Goal: Information Seeking & Learning: Learn about a topic

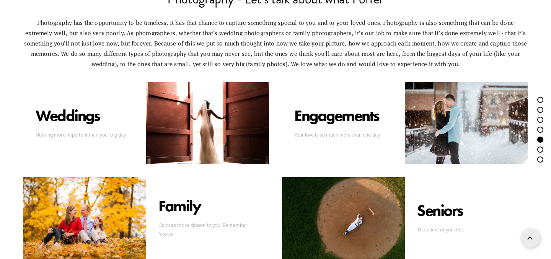
scroll to position [2241, 0]
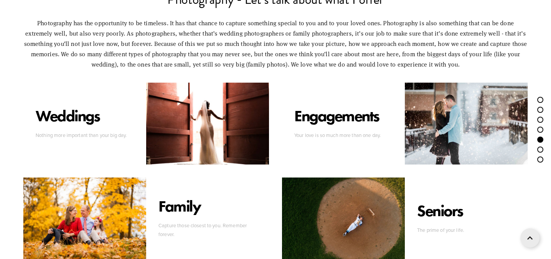
click at [179, 123] on div at bounding box center [207, 124] width 123 height 82
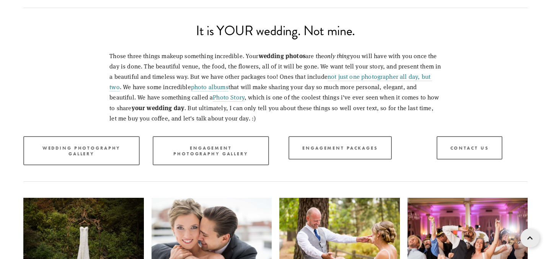
scroll to position [1088, 0]
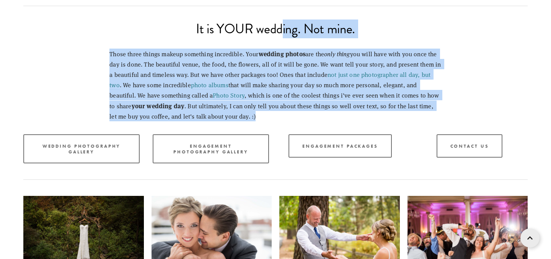
drag, startPoint x: 277, startPoint y: 103, endPoint x: 282, endPoint y: 18, distance: 85.4
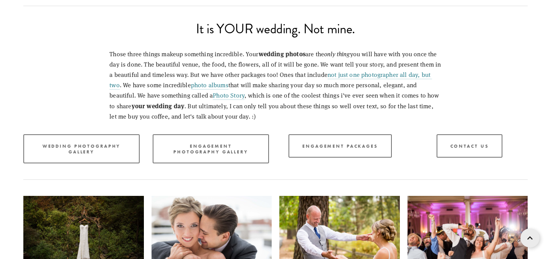
click at [280, 24] on div "It is YOUR wedding. Not mine." at bounding box center [275, 29] width 517 height 26
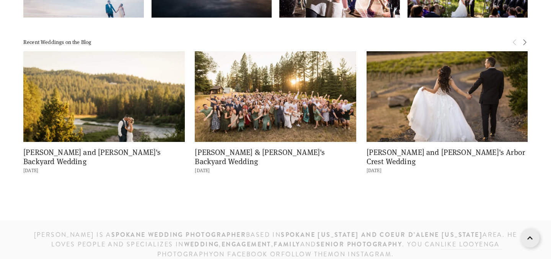
scroll to position [1455, 0]
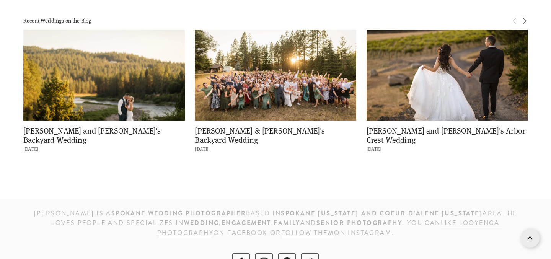
click at [132, 62] on img at bounding box center [103, 74] width 161 height 107
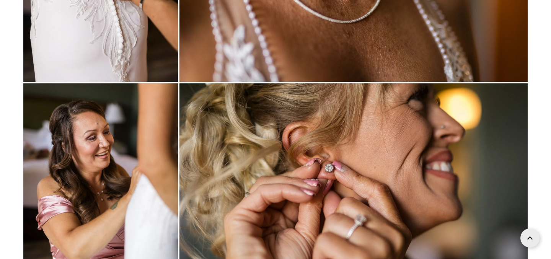
scroll to position [4026, 0]
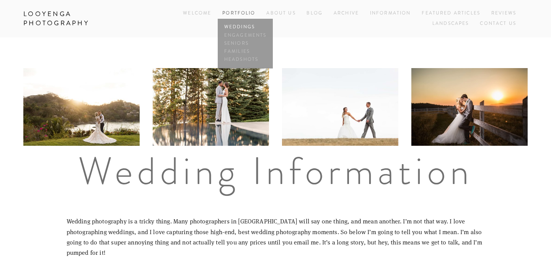
click at [239, 26] on link "Weddings" at bounding box center [245, 27] width 46 height 8
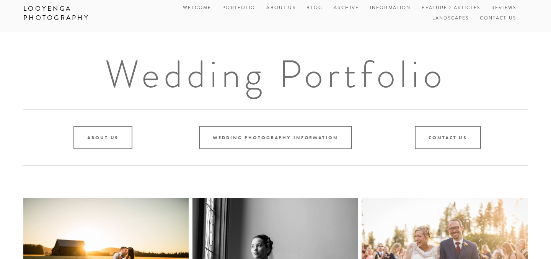
scroll to position [6, 0]
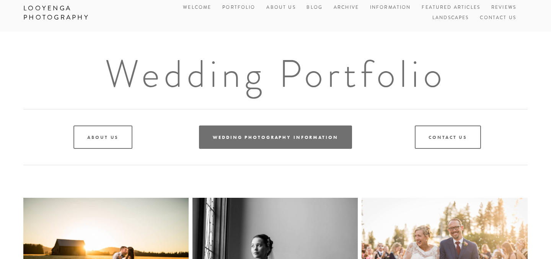
click at [275, 148] on link "Wedding Photography Information" at bounding box center [275, 136] width 153 height 23
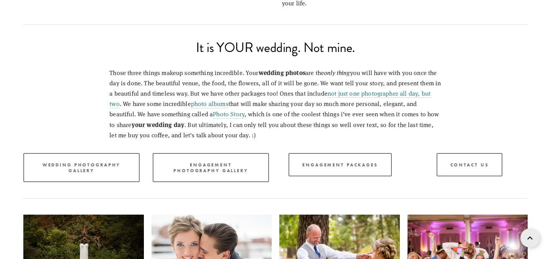
scroll to position [1065, 0]
